Goal: Task Accomplishment & Management: Manage account settings

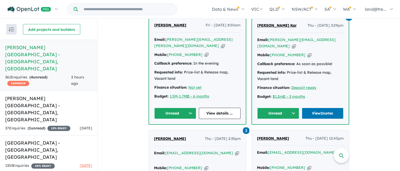
scroll to position [226, 0]
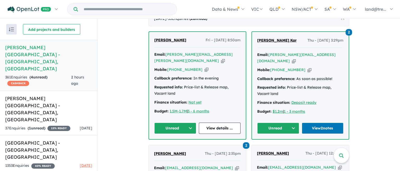
click at [293, 122] on button "Unread" at bounding box center [279, 127] width 42 height 11
click at [271, 146] on button "Assigned" at bounding box center [280, 152] width 45 height 12
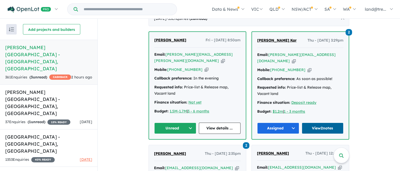
click at [314, 122] on link "View 2 notes" at bounding box center [323, 127] width 42 height 11
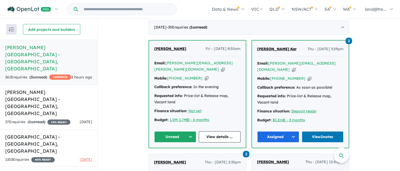
scroll to position [217, 0]
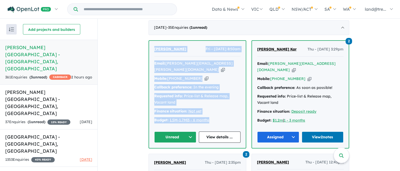
drag, startPoint x: 151, startPoint y: 41, endPoint x: 220, endPoint y: 107, distance: 95.4
click at [220, 107] on div "Sridhar Cherukuri Fri - 12/09/2025, 8:50am Email: cherukuri.sridhar@gmail.com C…" at bounding box center [197, 94] width 97 height 107
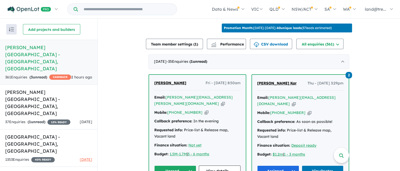
scroll to position [184, 0]
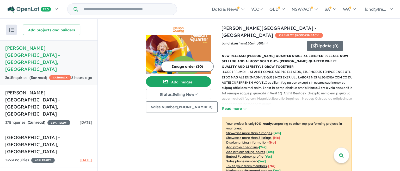
click at [165, 142] on div "Image order ( 10 ) Add images Status: Selling Now In Planning Coming Soon Selli…" at bounding box center [184, 121] width 76 height 193
click at [229, 105] on button "Read more" at bounding box center [234, 108] width 25 height 6
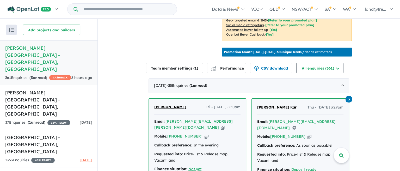
scroll to position [337, 0]
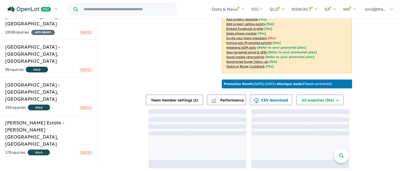
scroll to position [1, 0]
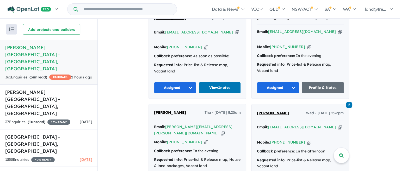
scroll to position [459, 0]
